Goal: Navigation & Orientation: Find specific page/section

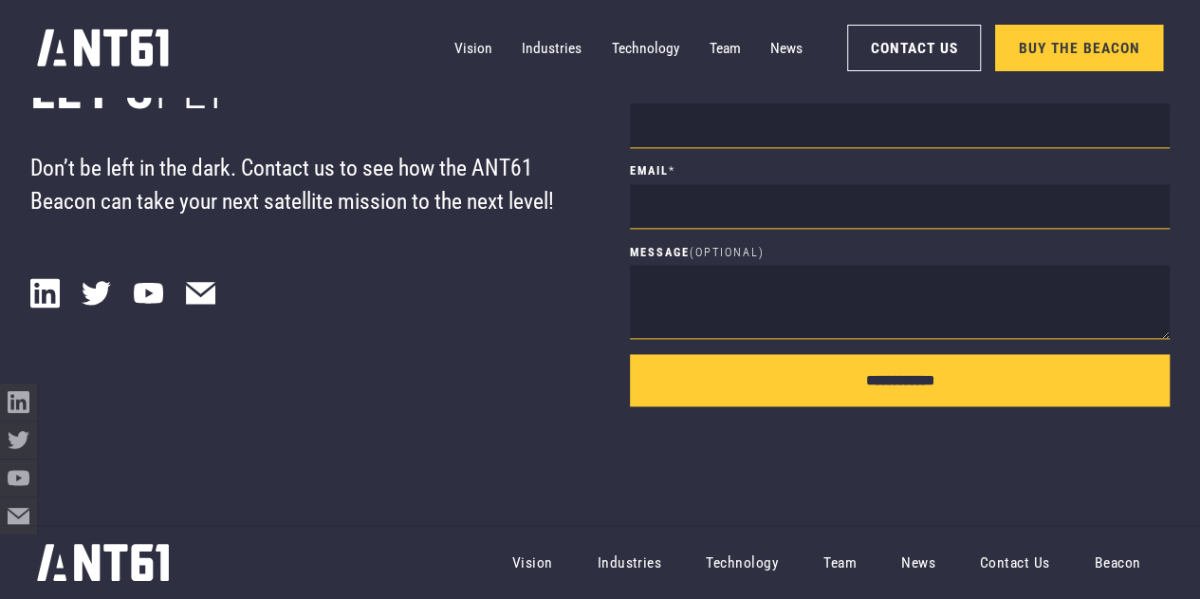
scroll to position [11982, 0]
click at [676, 42] on link "Technology" at bounding box center [646, 47] width 68 height 37
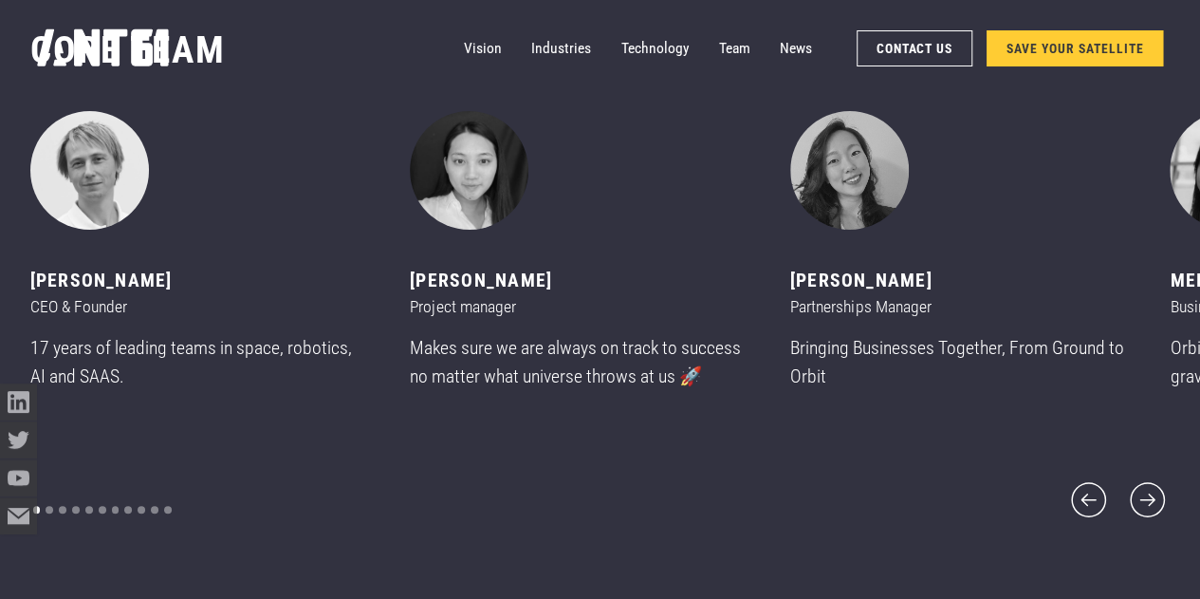
scroll to position [7223, 0]
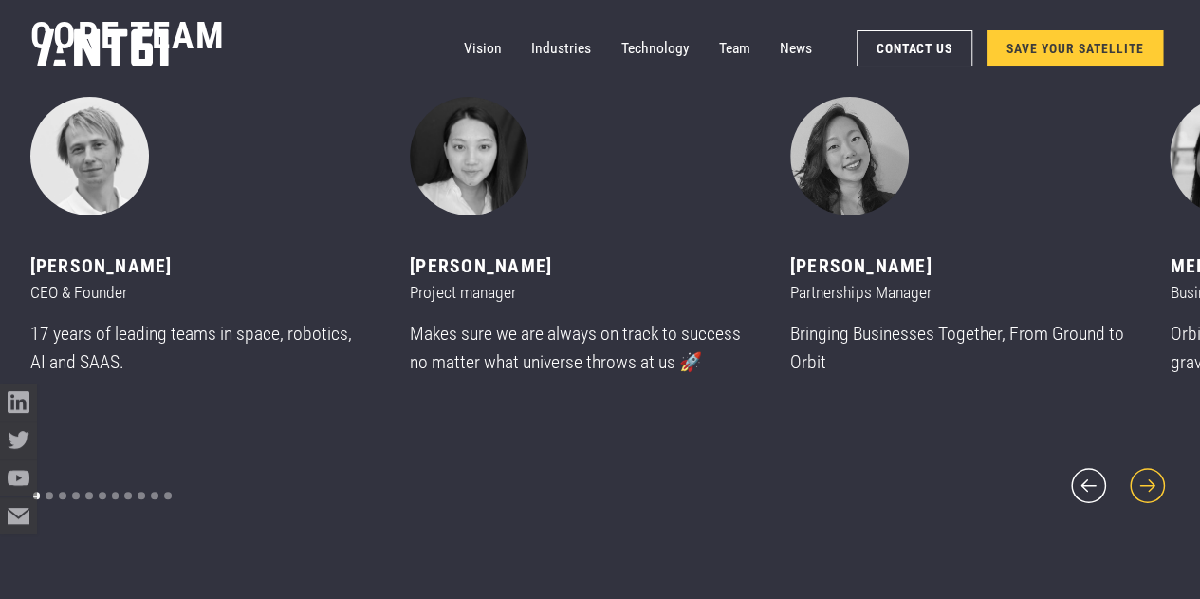
click at [1139, 479] on icon "next slide" at bounding box center [1147, 485] width 45 height 45
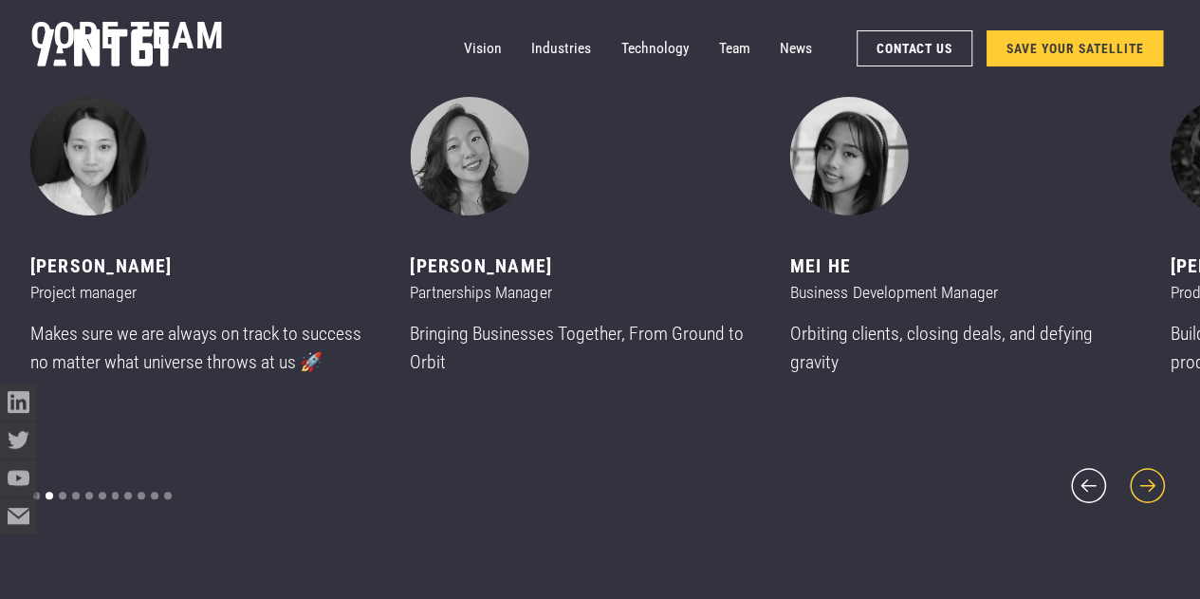
click at [1139, 478] on icon "next slide" at bounding box center [1147, 485] width 45 height 45
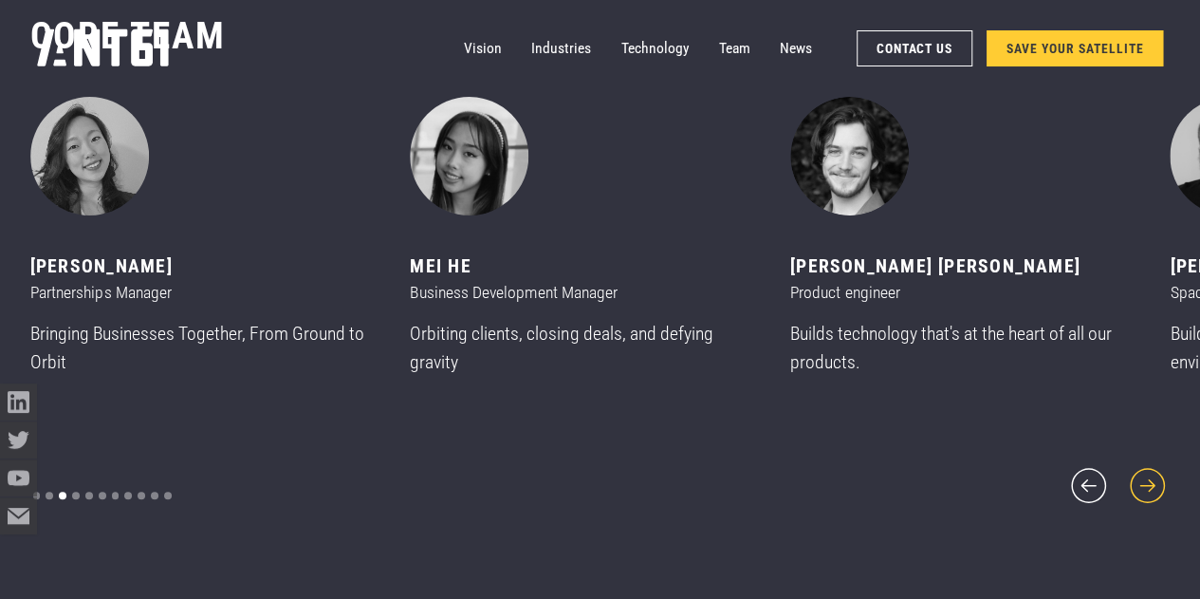
click at [1139, 478] on icon "next slide" at bounding box center [1147, 485] width 45 height 45
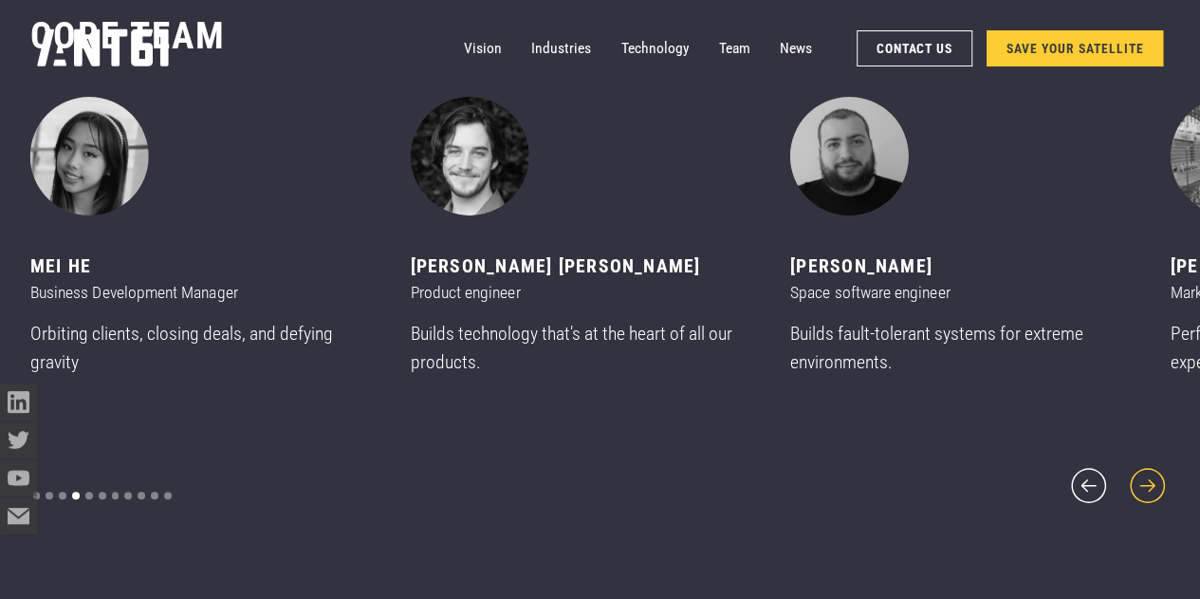
click at [1139, 478] on icon "next slide" at bounding box center [1147, 485] width 45 height 45
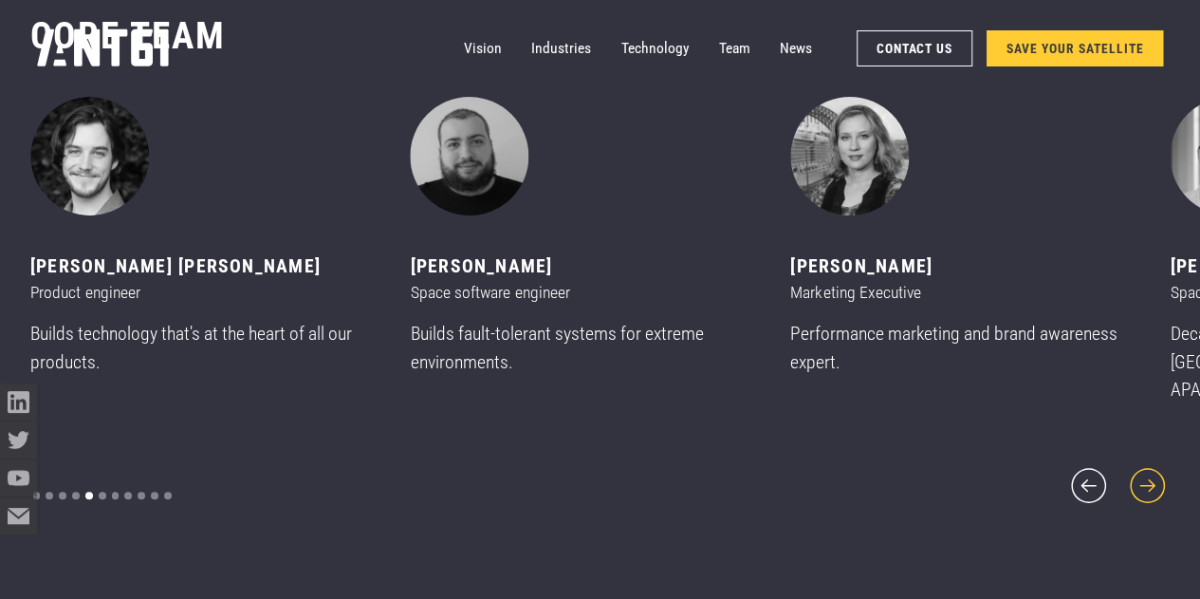
click at [1139, 478] on icon "next slide" at bounding box center [1147, 485] width 45 height 45
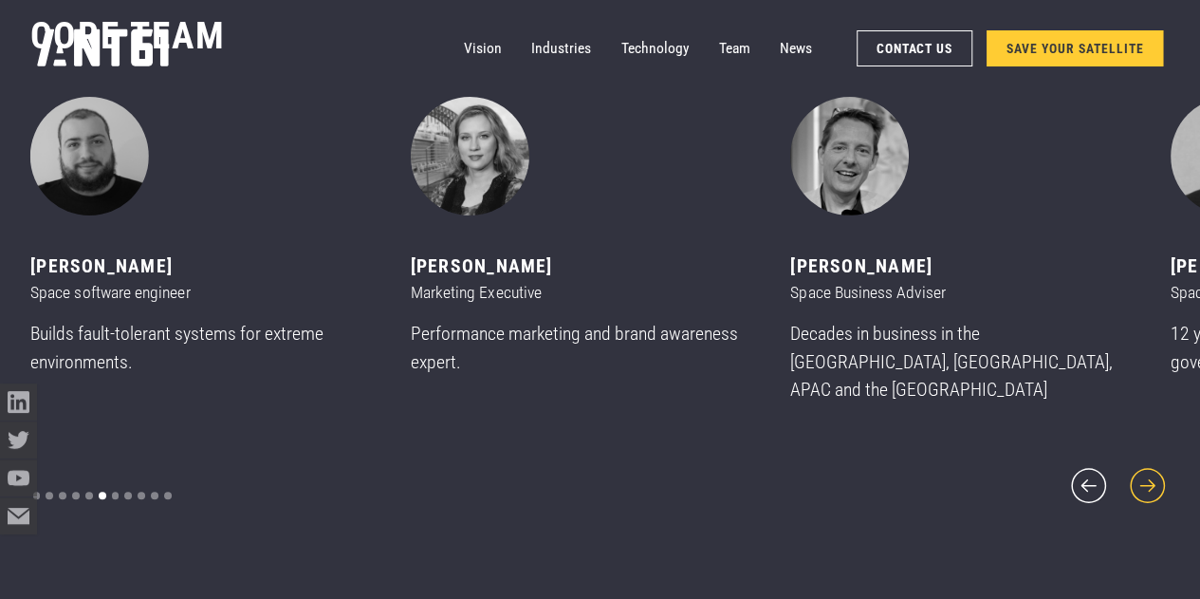
click at [1139, 478] on icon "next slide" at bounding box center [1147, 485] width 45 height 45
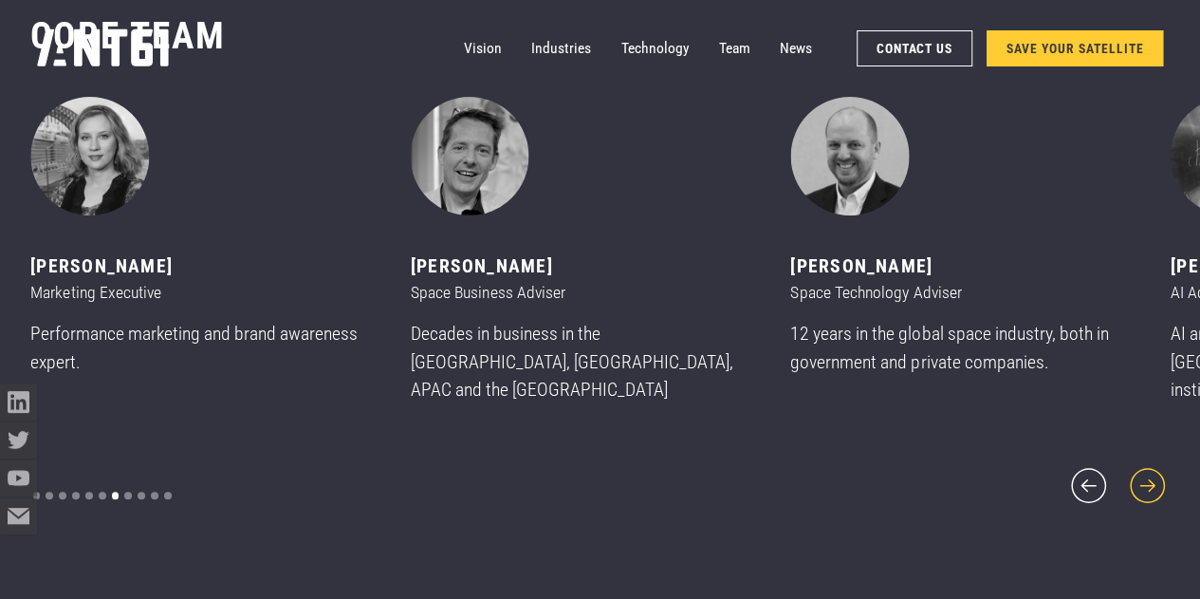
click at [1139, 478] on icon "next slide" at bounding box center [1147, 485] width 45 height 45
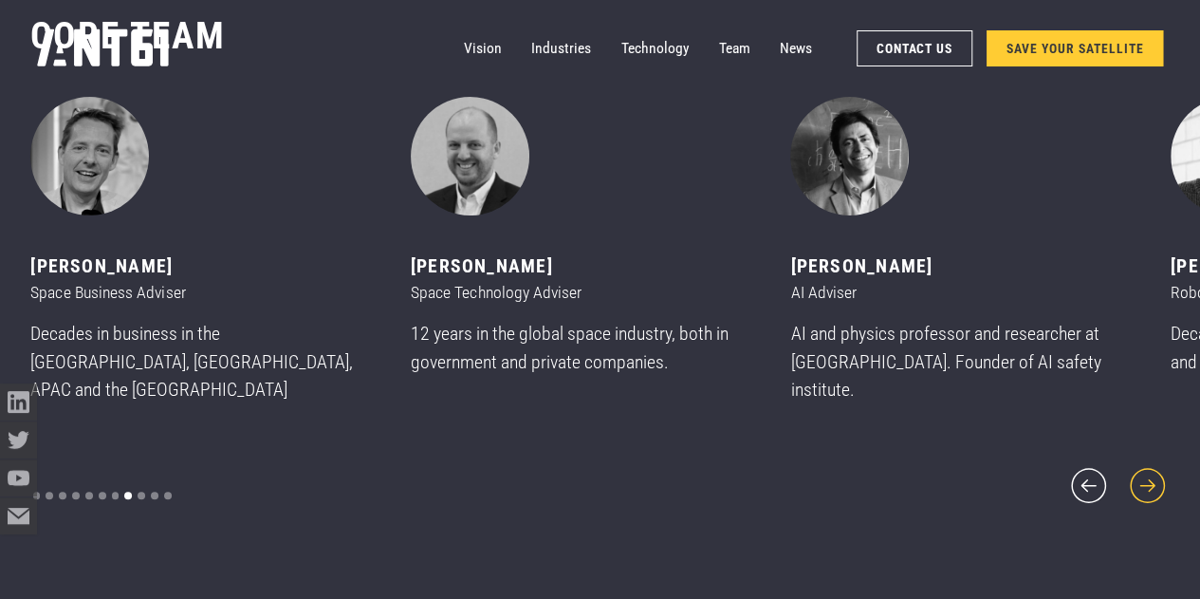
click at [1139, 478] on icon "next slide" at bounding box center [1147, 485] width 45 height 45
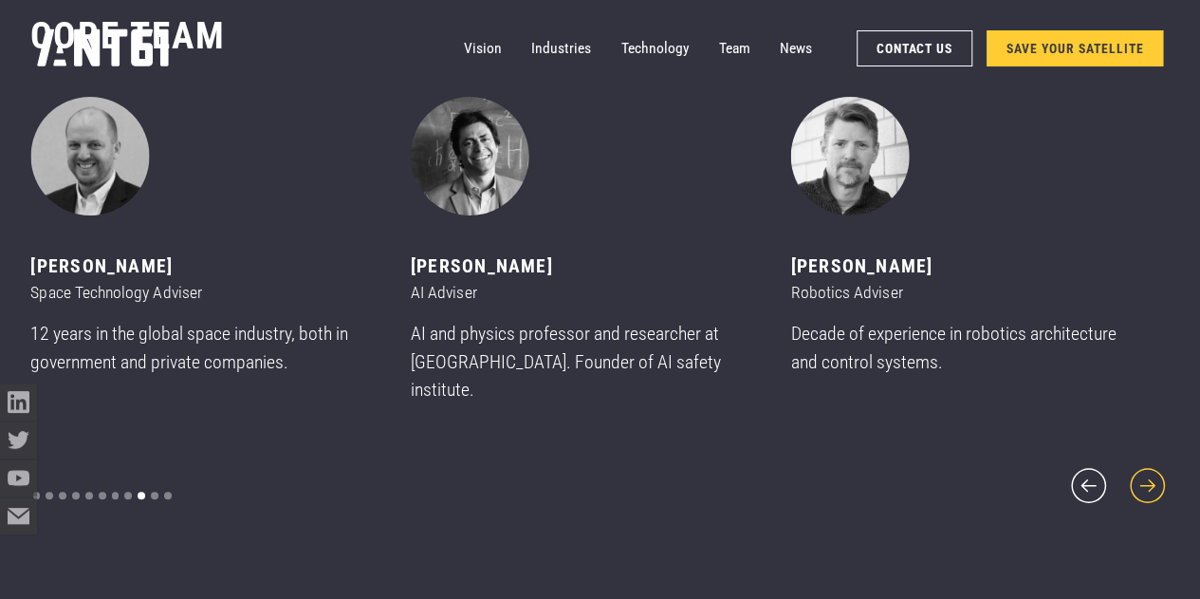
click at [1139, 478] on icon "next slide" at bounding box center [1147, 485] width 45 height 45
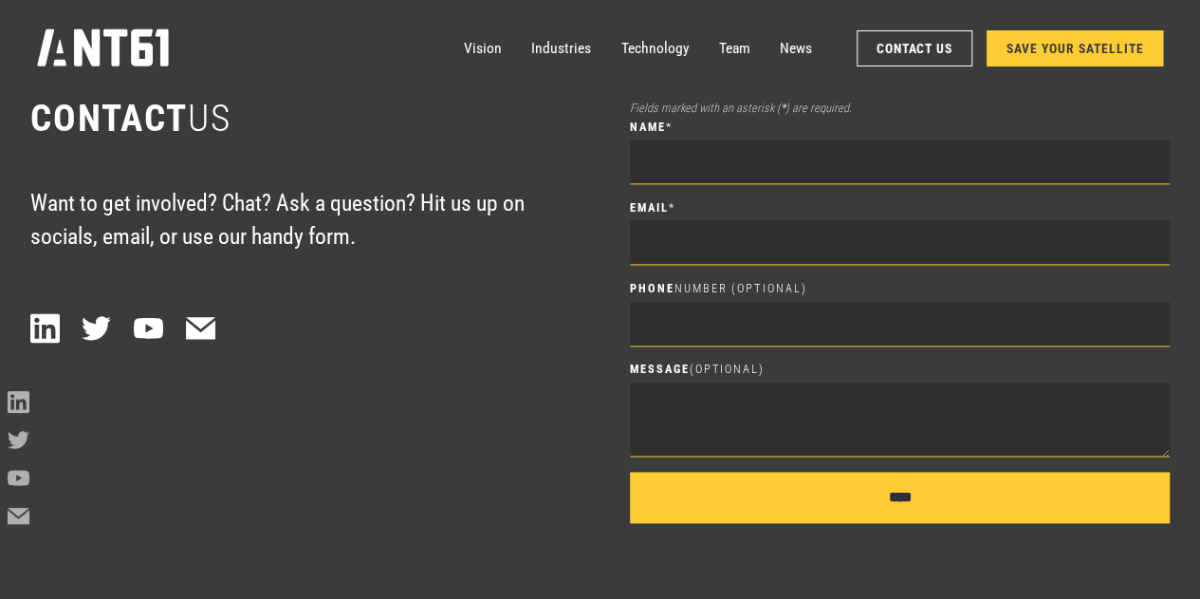
scroll to position [8526, 0]
